Goal: Transaction & Acquisition: Register for event/course

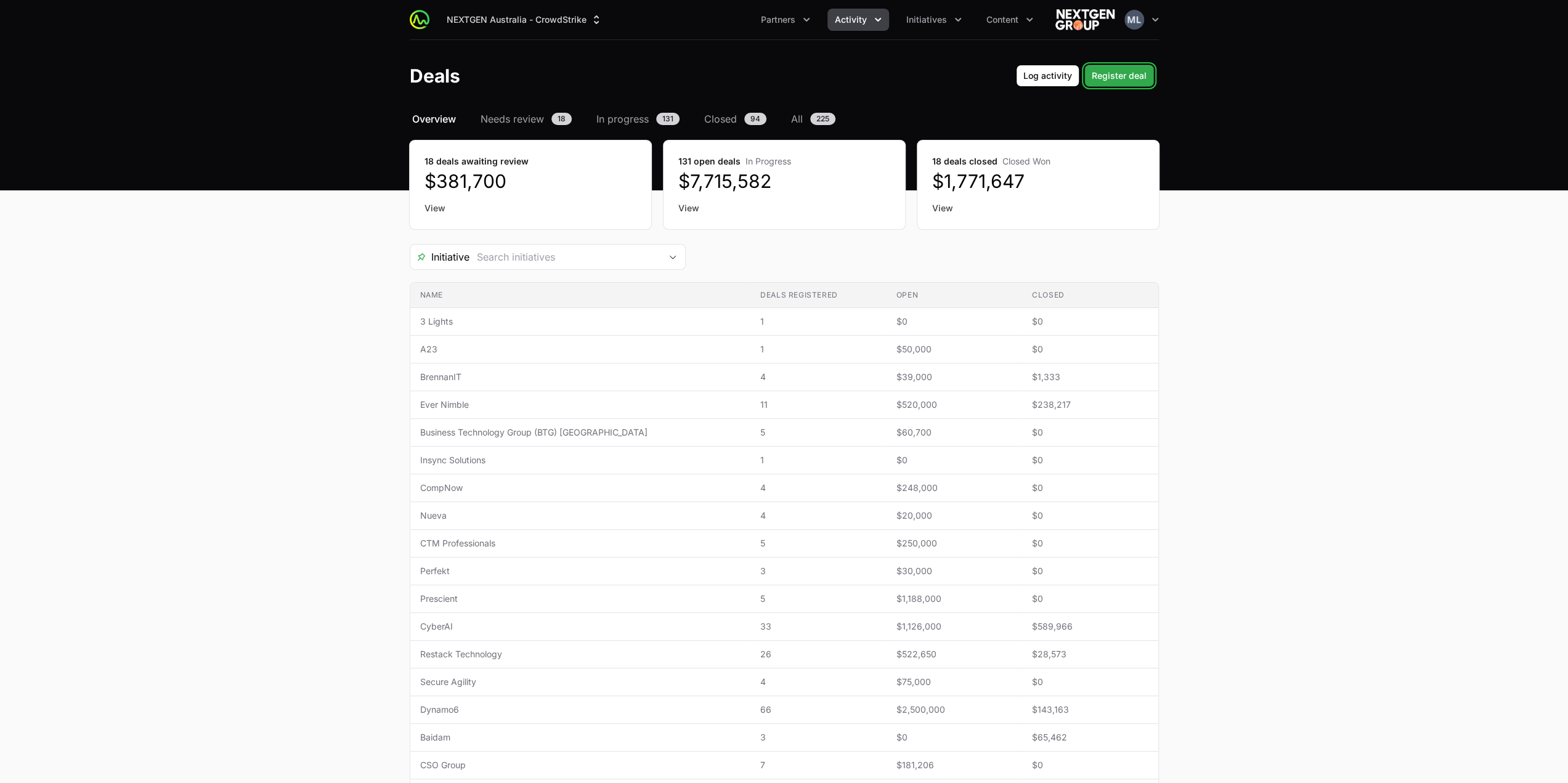
click at [1136, 74] on span "Register deal" at bounding box center [1119, 76] width 55 height 15
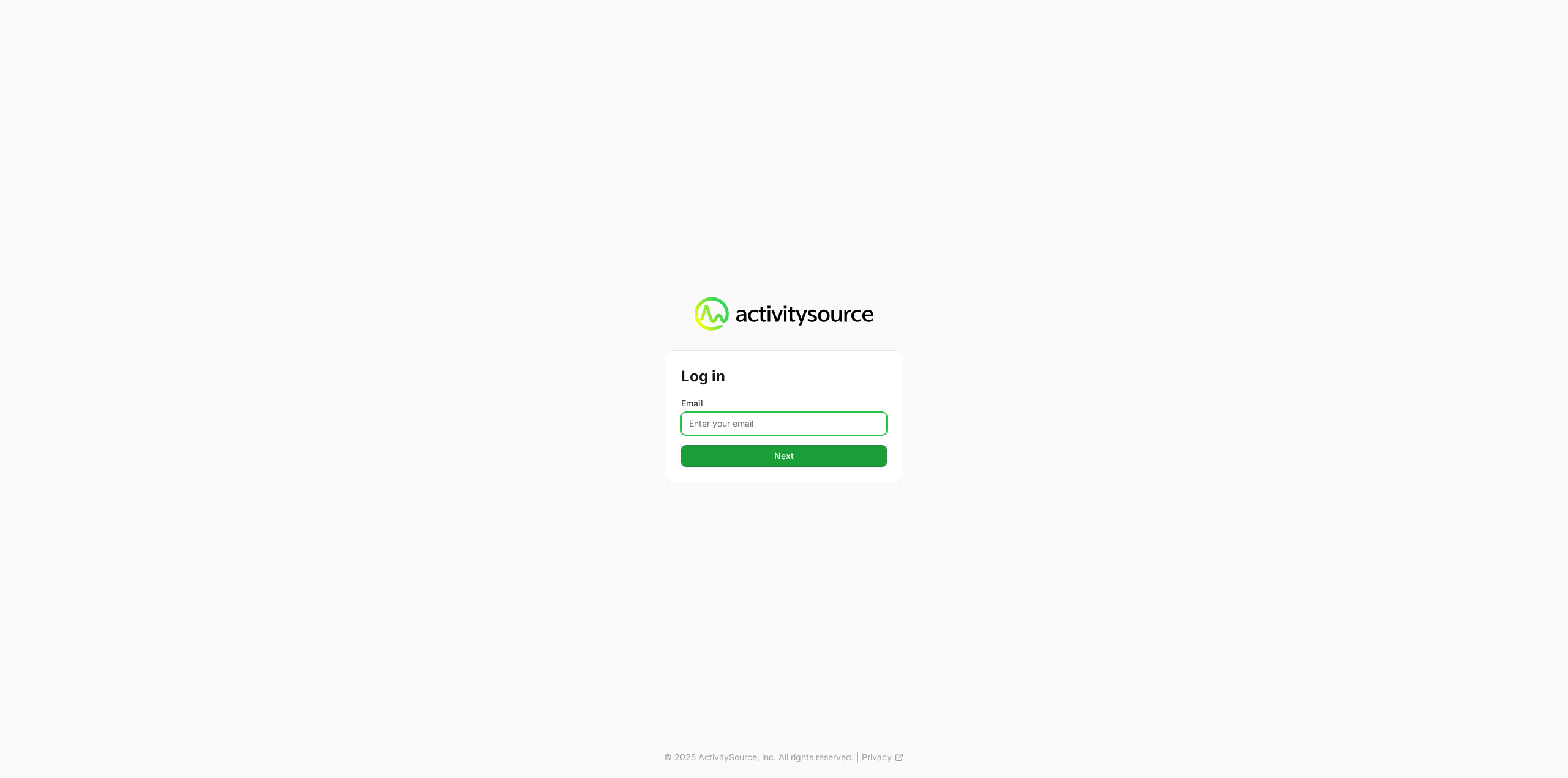
click at [758, 418] on input "Email" at bounding box center [784, 424] width 205 height 23
type input "[PERSON_NAME][EMAIL_ADDRESS][DOMAIN_NAME]"
click at [778, 461] on span "Next" at bounding box center [784, 456] width 191 height 15
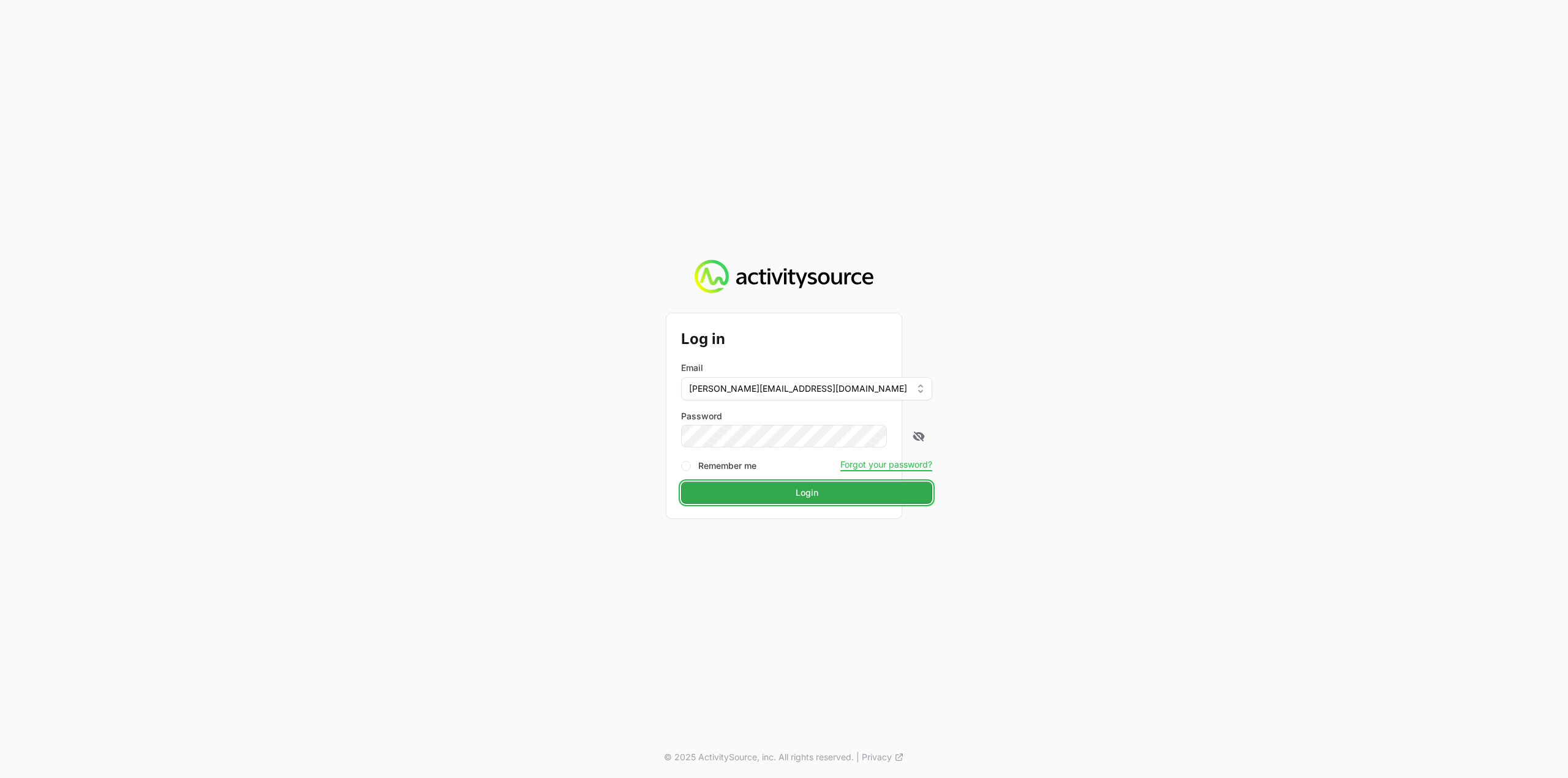
click at [794, 490] on span "Login" at bounding box center [807, 493] width 236 height 15
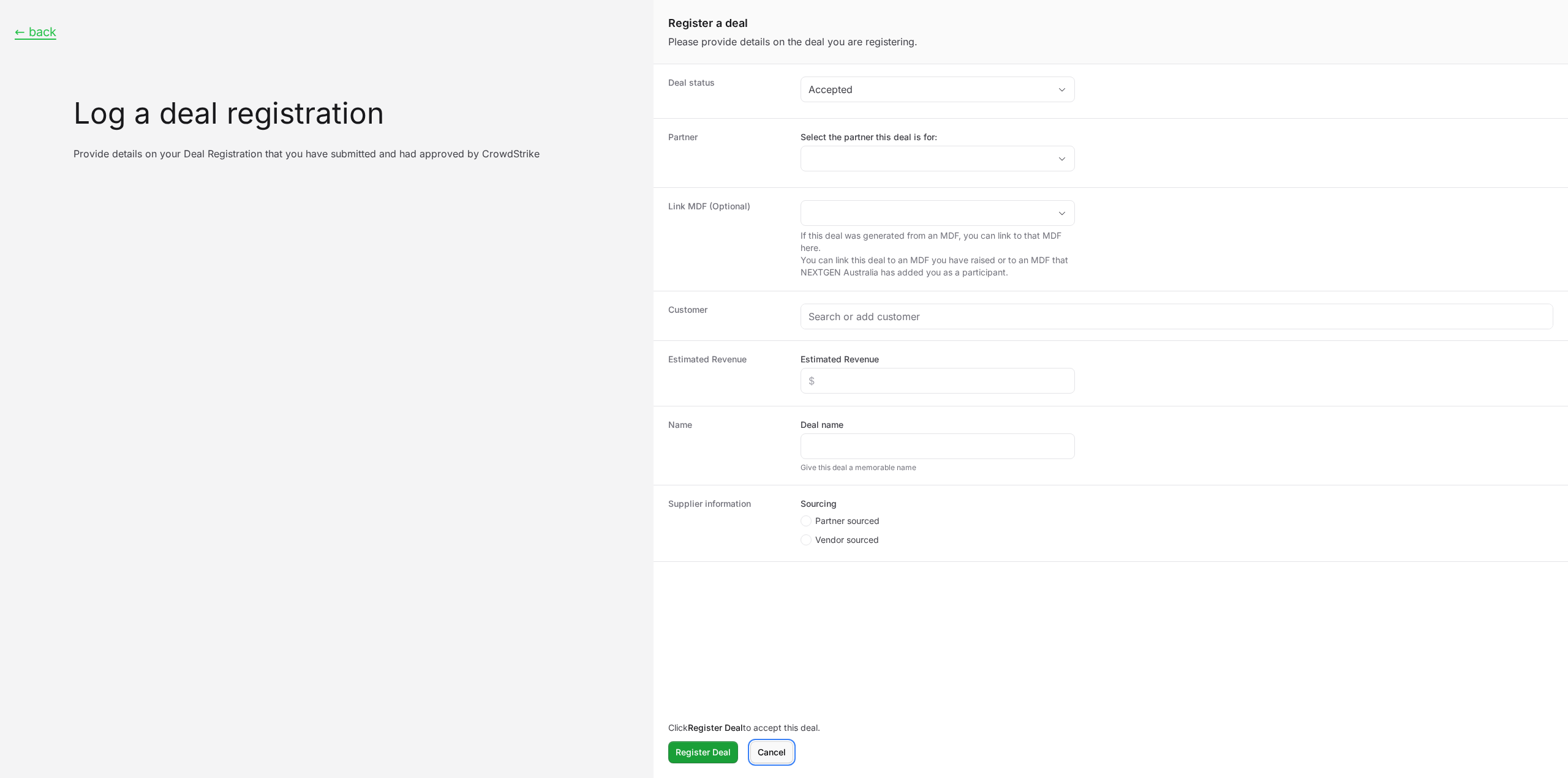
click at [768, 747] on span "Cancel" at bounding box center [771, 752] width 28 height 15
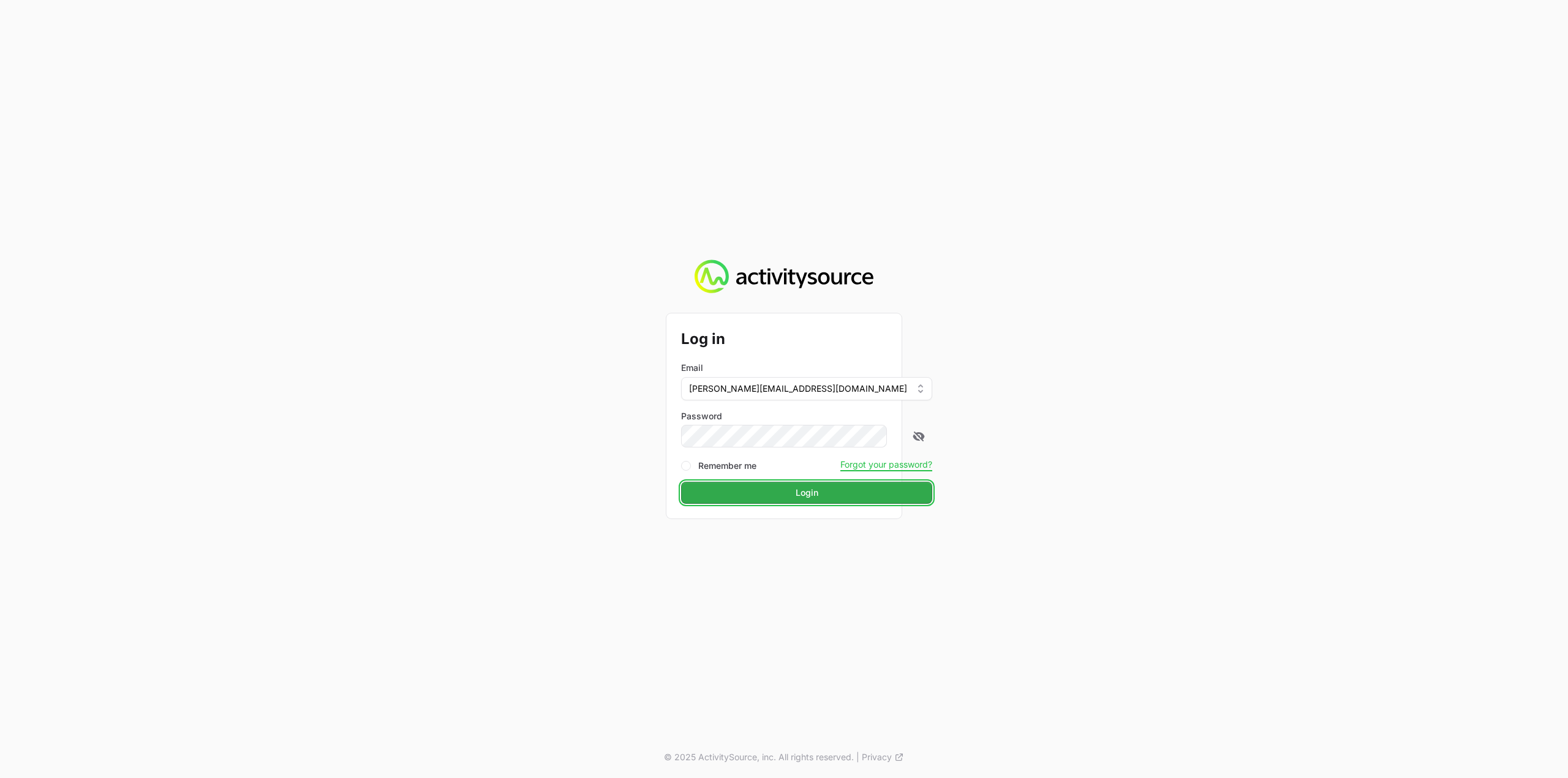
click at [783, 500] on span "Login" at bounding box center [807, 493] width 236 height 15
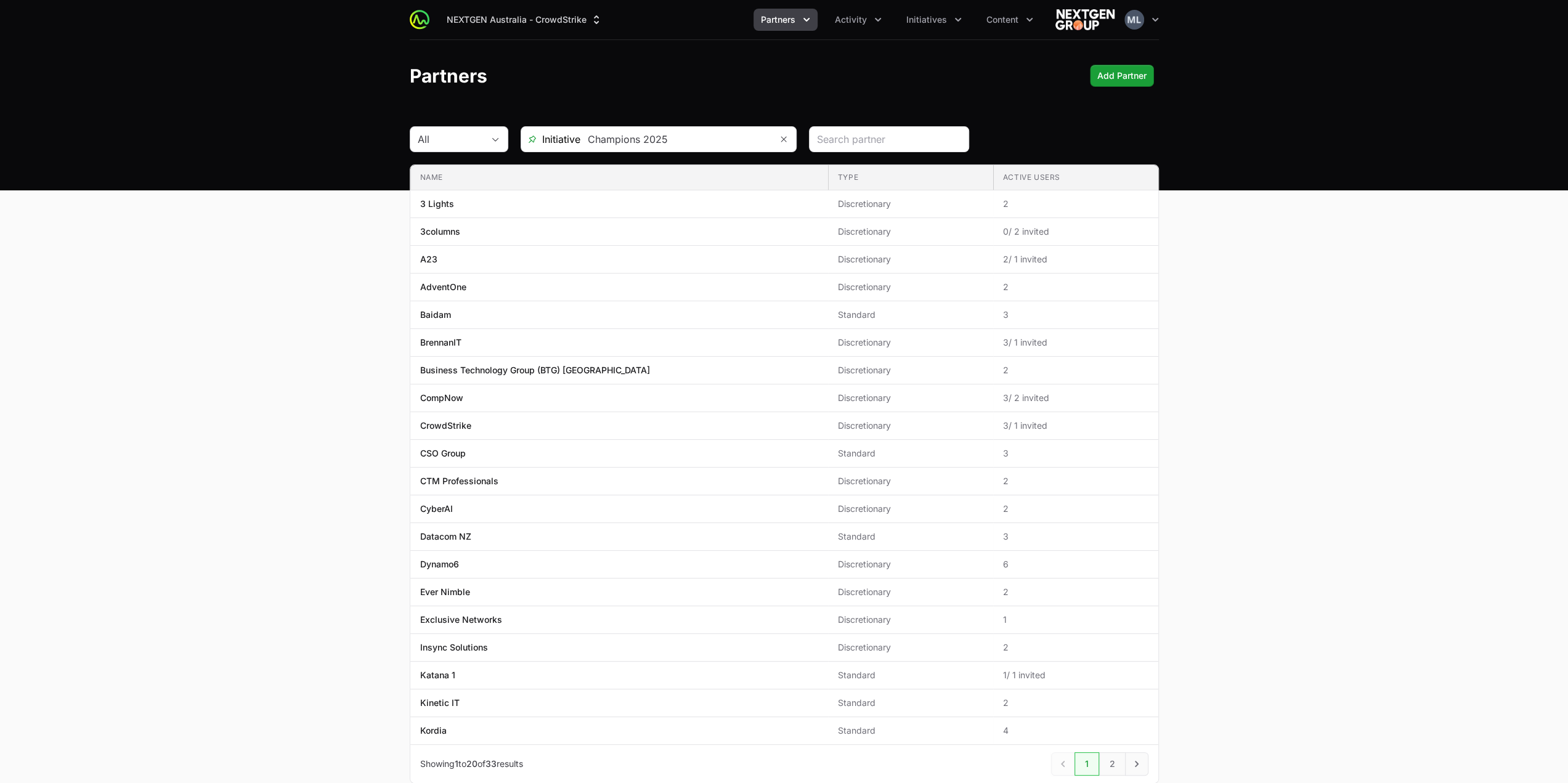
click at [474, 127] on div "All" at bounding box center [459, 140] width 99 height 26
click at [221, 256] on main "All Initiative Champions 2025 Name Type Active Users Name 3 Lights Type Discret…" at bounding box center [784, 470] width 1568 height 687
